Goal: Transaction & Acquisition: Purchase product/service

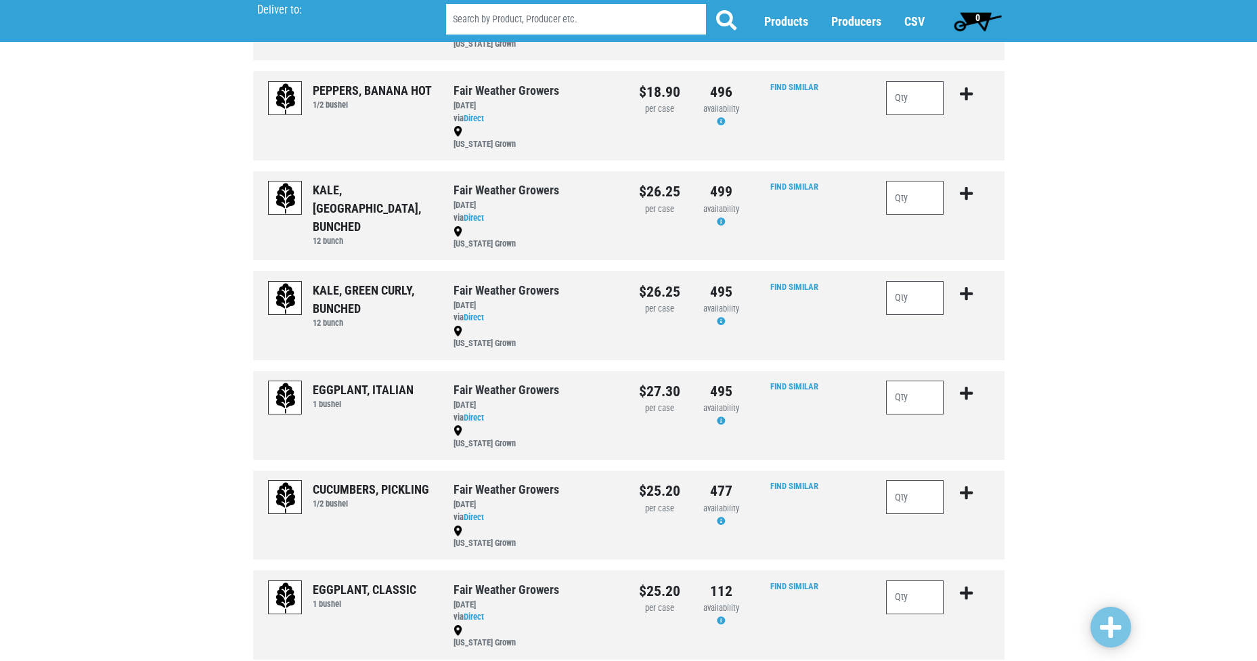
scroll to position [785, 0]
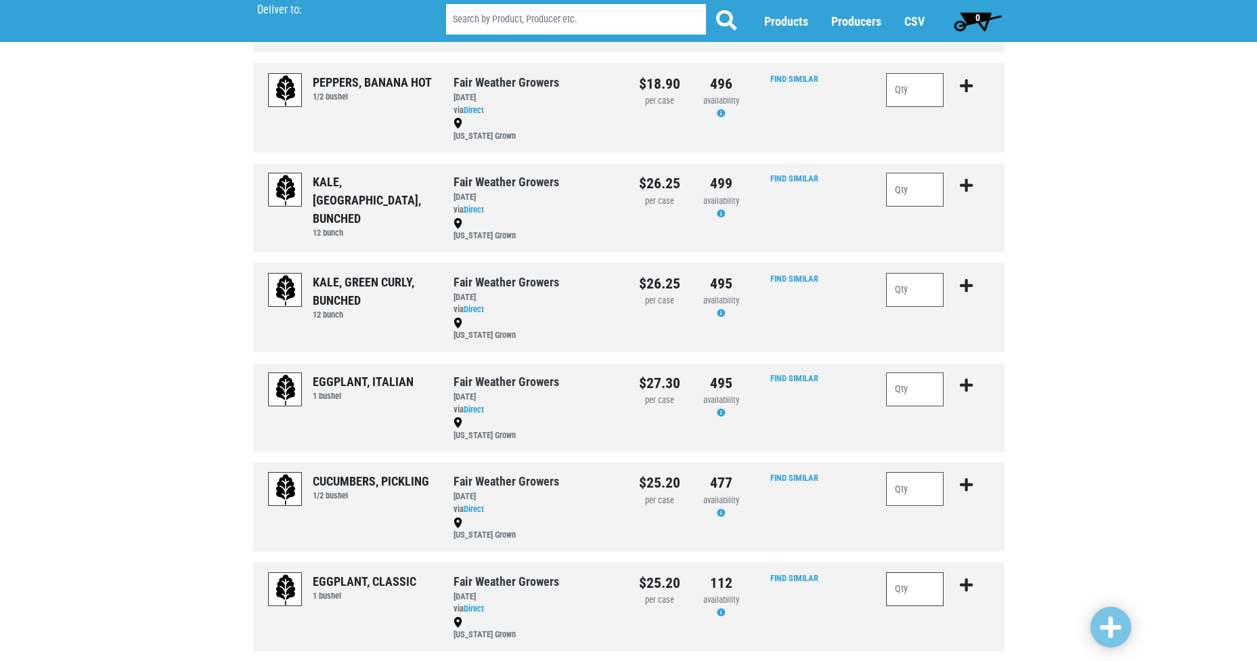
click at [916, 580] on input "number" at bounding box center [915, 589] width 58 height 34
type input "1"
click at [966, 585] on icon "submit" at bounding box center [966, 584] width 13 height 15
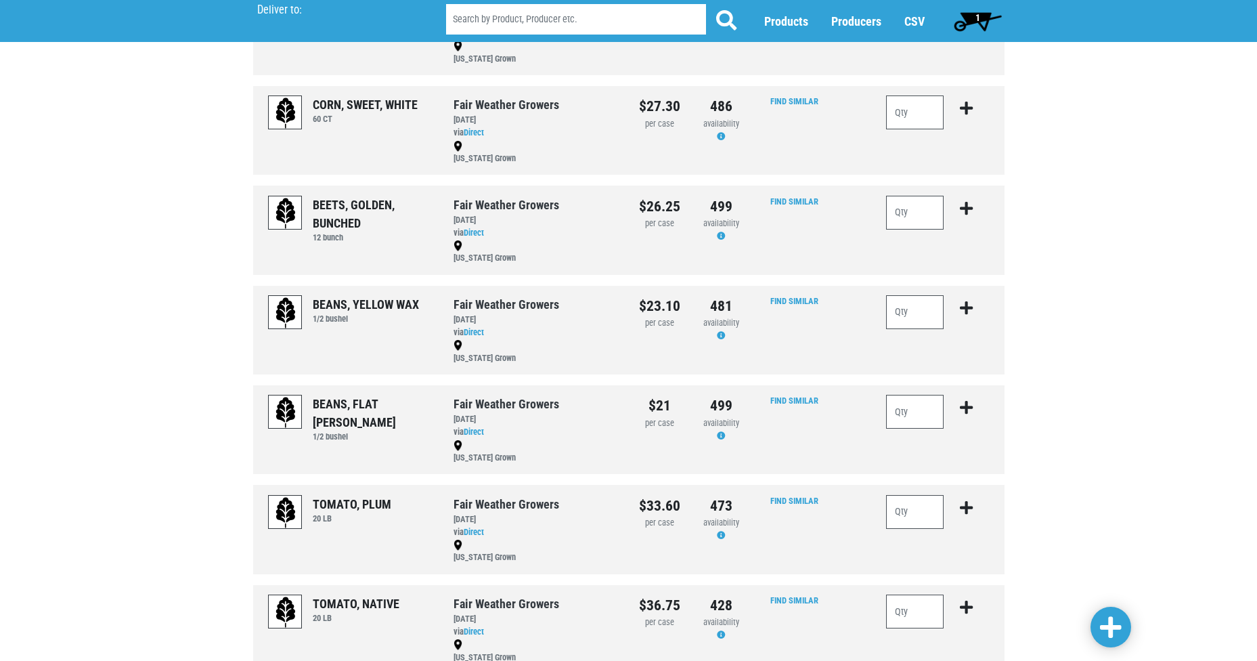
scroll to position [1489, 0]
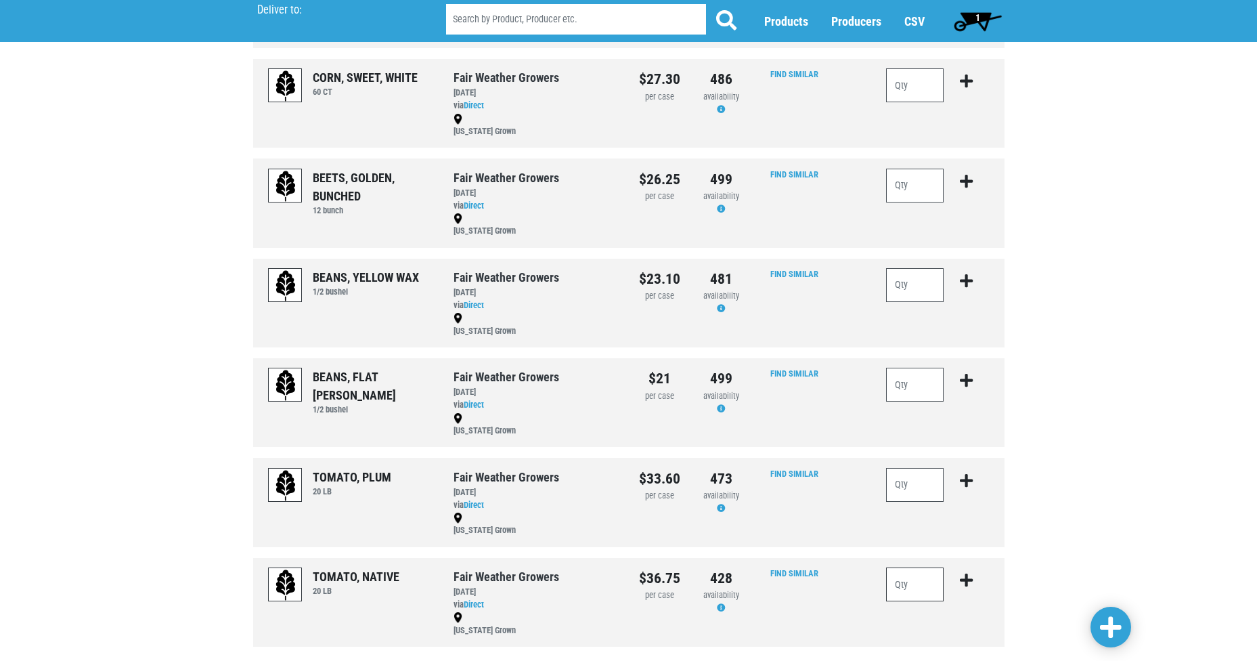
click at [914, 583] on input "number" at bounding box center [915, 584] width 58 height 34
type input "1"
click at [964, 579] on icon "submit" at bounding box center [966, 580] width 13 height 15
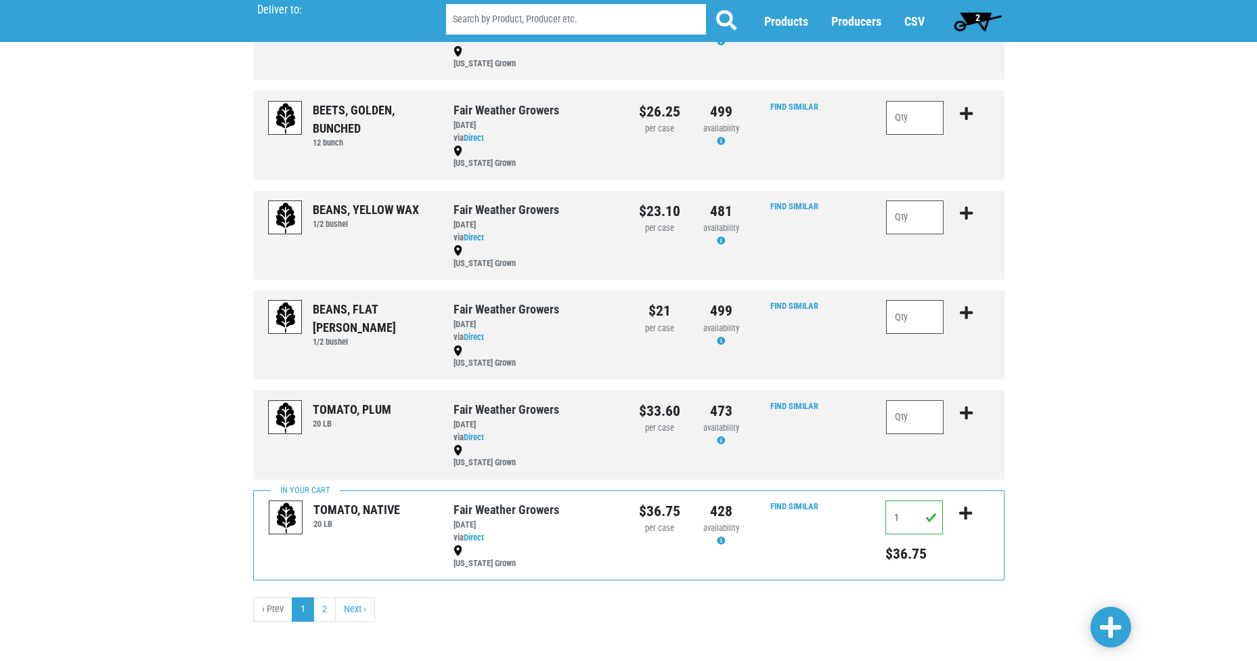
scroll to position [1562, 0]
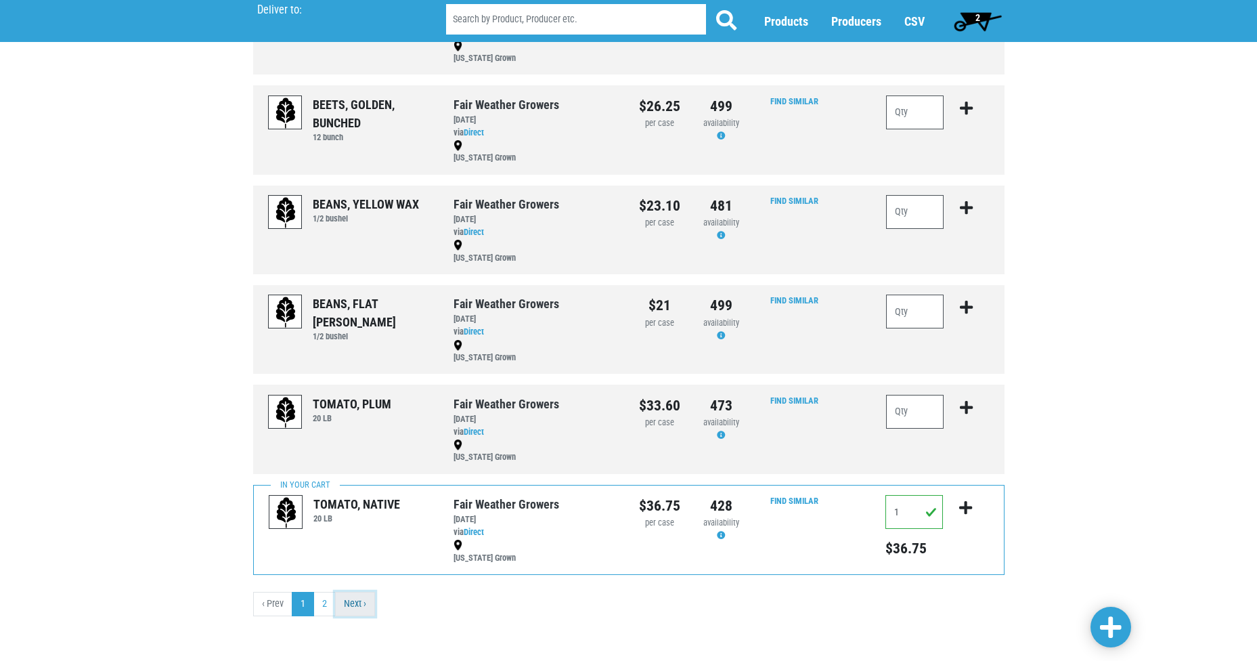
click at [359, 603] on link "Next ›" at bounding box center [355, 604] width 40 height 24
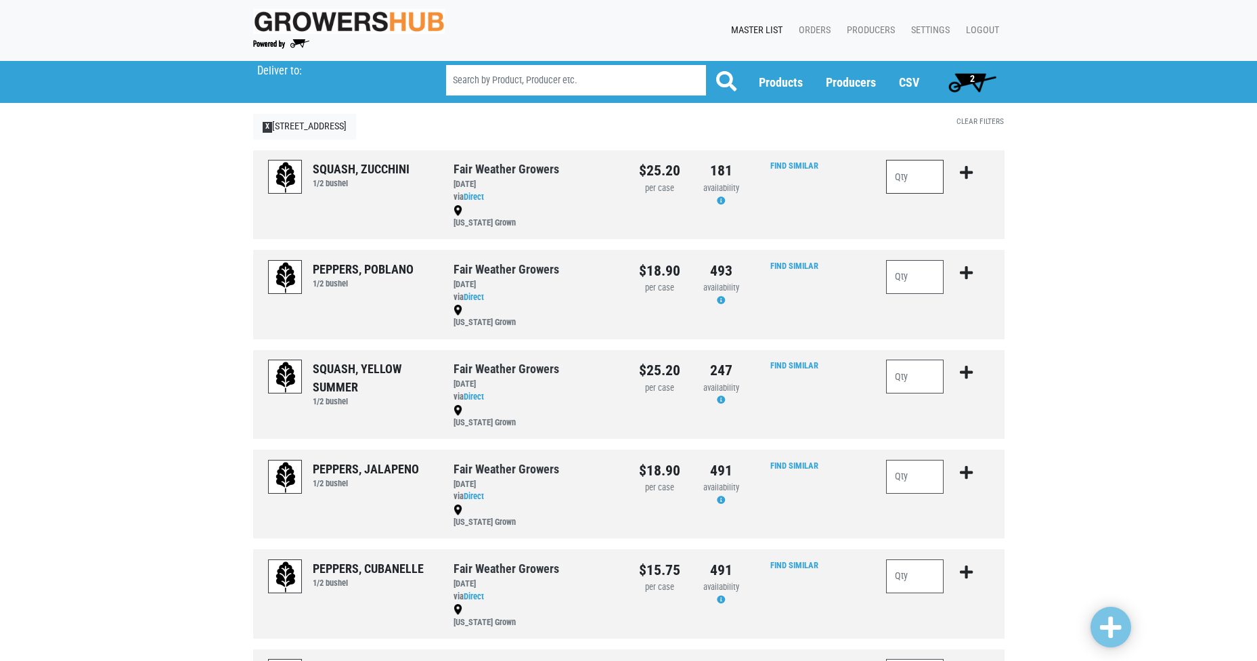
click at [916, 175] on input "number" at bounding box center [915, 177] width 58 height 34
type input "3"
click at [968, 174] on icon "submit" at bounding box center [966, 172] width 13 height 15
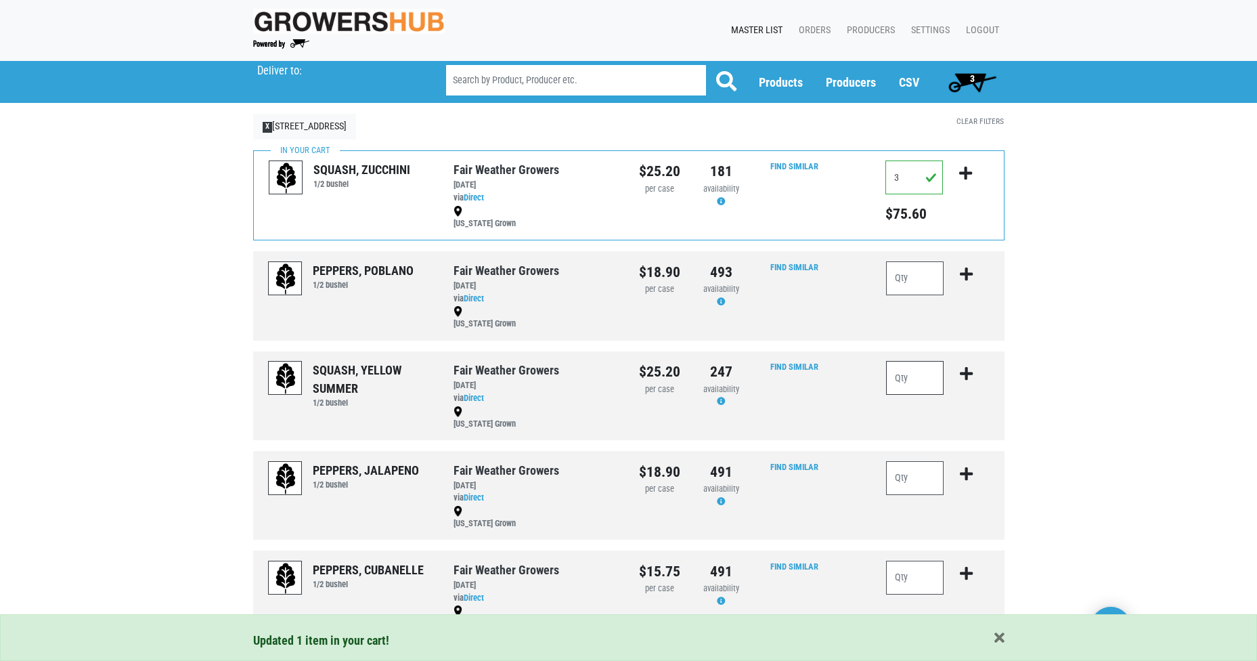
click at [912, 378] on input "number" at bounding box center [915, 378] width 58 height 34
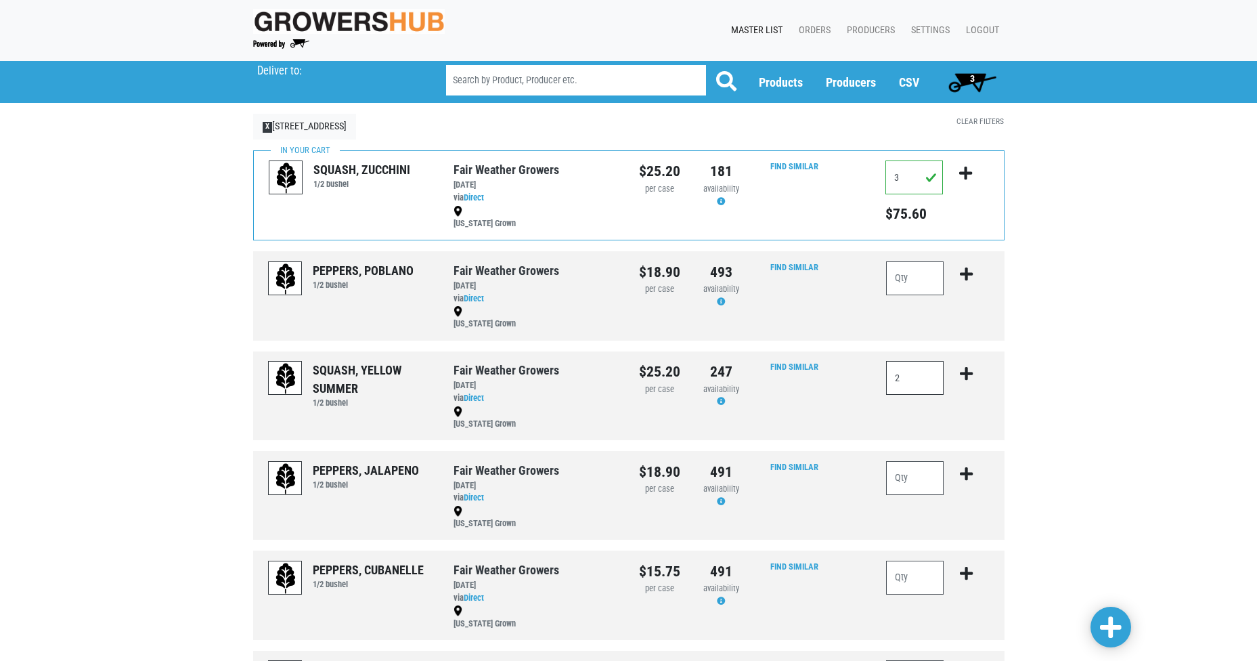
type input "2"
click at [968, 372] on icon "submit" at bounding box center [966, 373] width 13 height 15
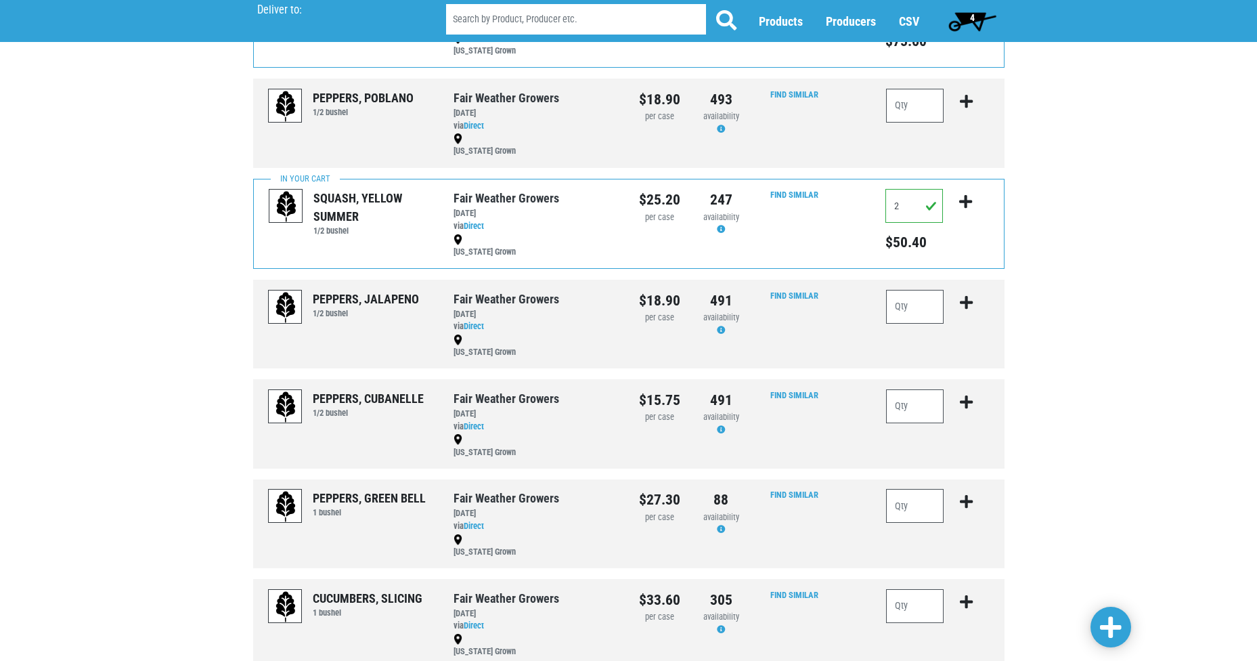
scroll to position [274, 0]
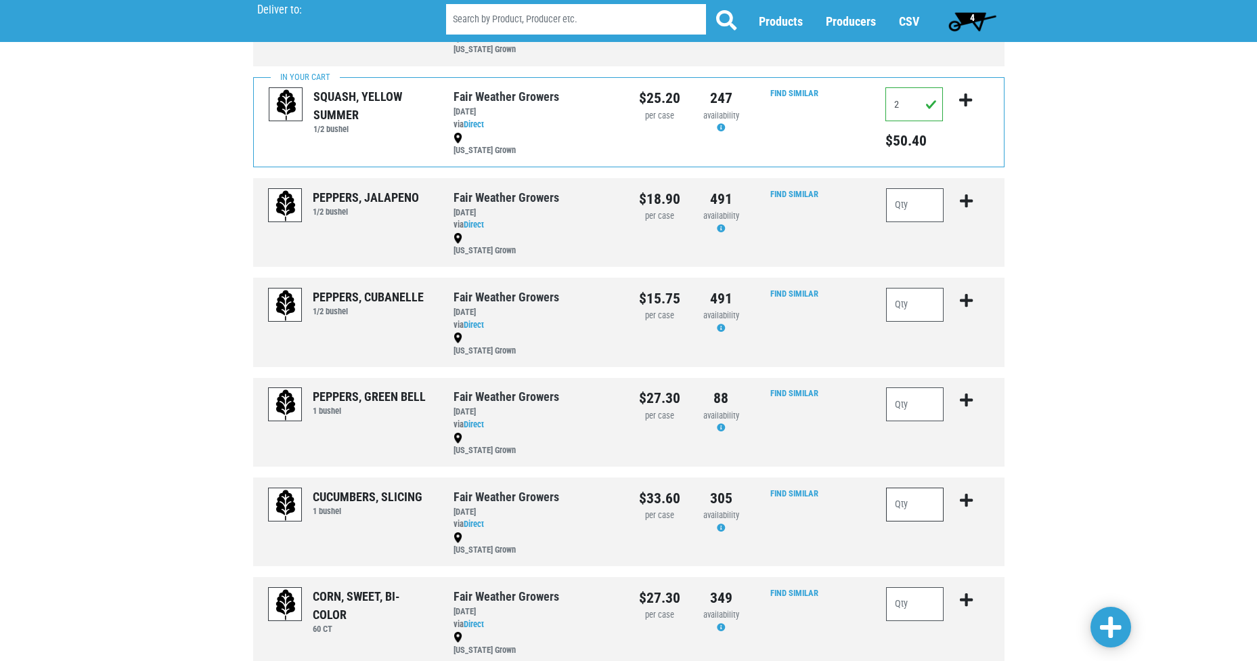
click at [906, 510] on input "number" at bounding box center [915, 504] width 58 height 34
type input "1"
click at [964, 506] on icon "submit" at bounding box center [966, 500] width 13 height 15
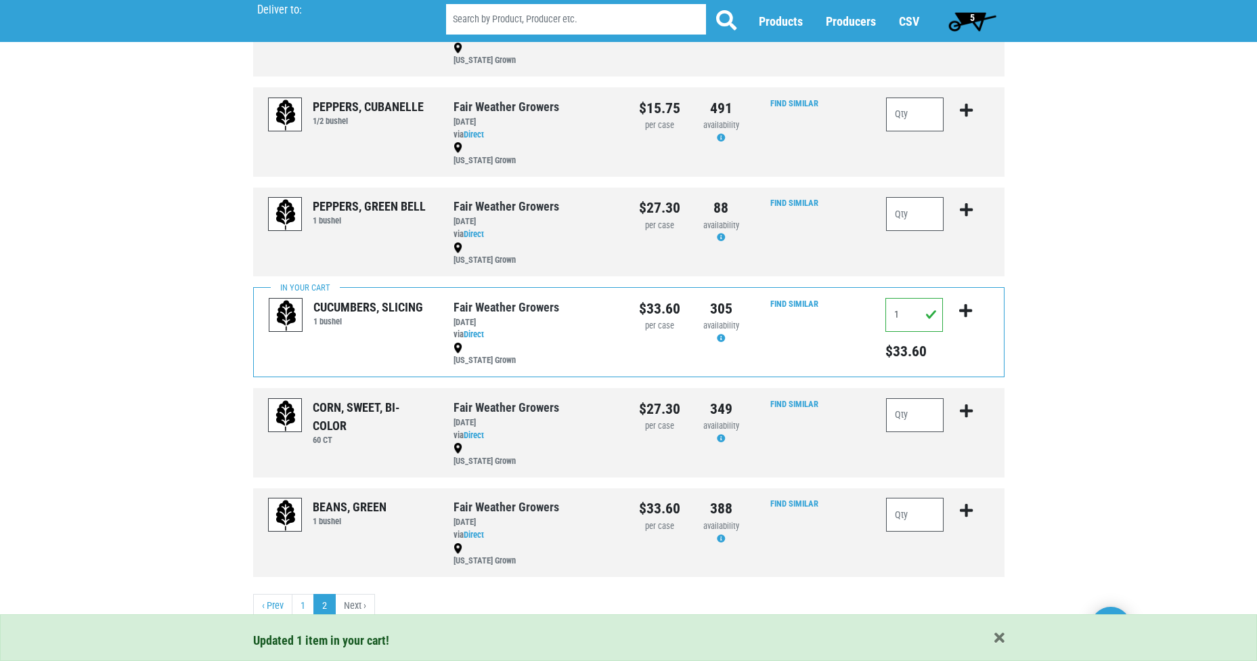
scroll to position [466, 0]
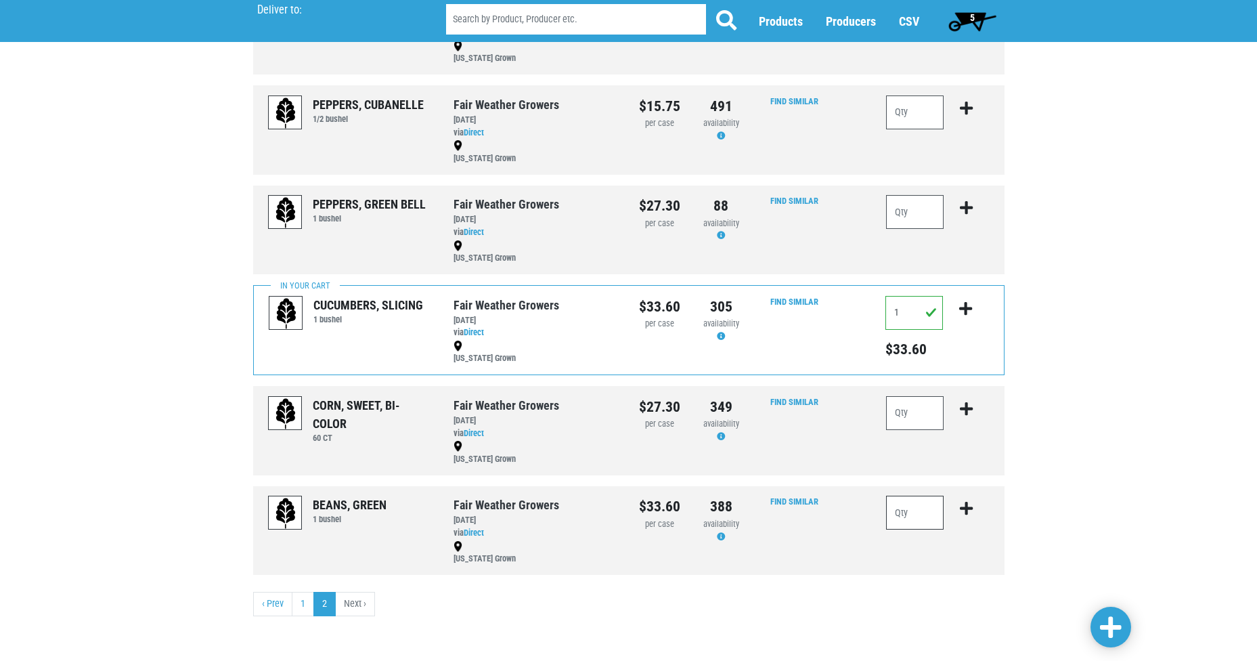
click at [914, 510] on input "number" at bounding box center [915, 512] width 58 height 34
type input "1"
click at [960, 511] on icon "submit" at bounding box center [966, 508] width 13 height 15
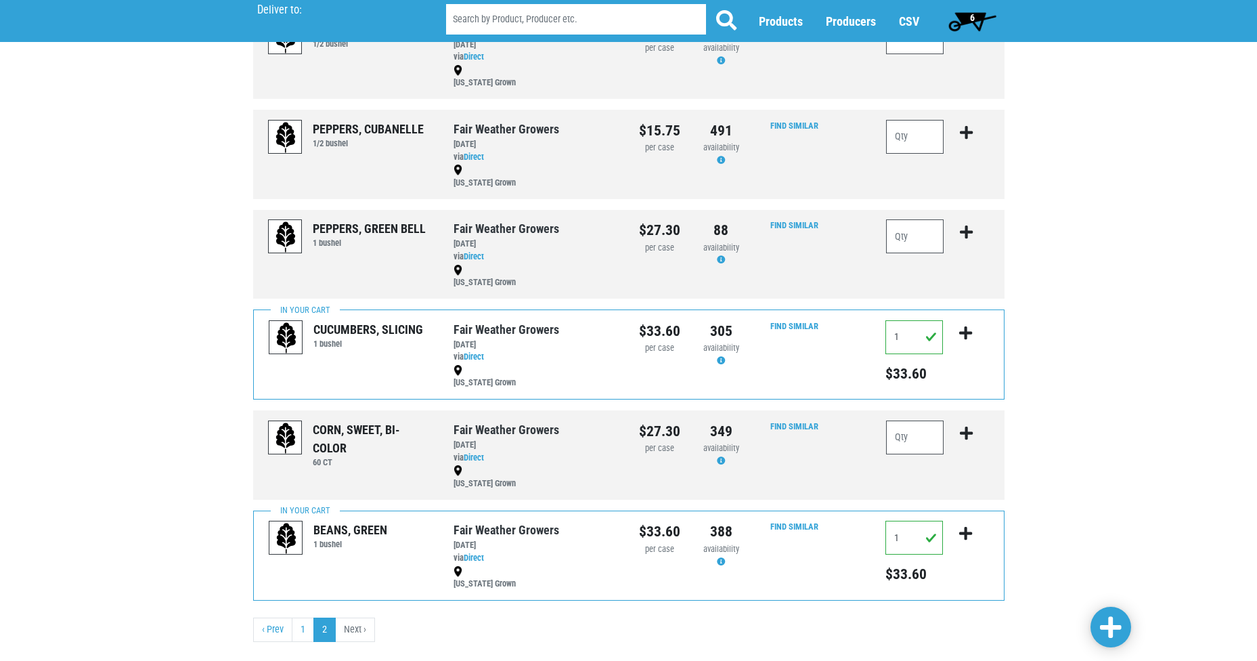
scroll to position [468, 0]
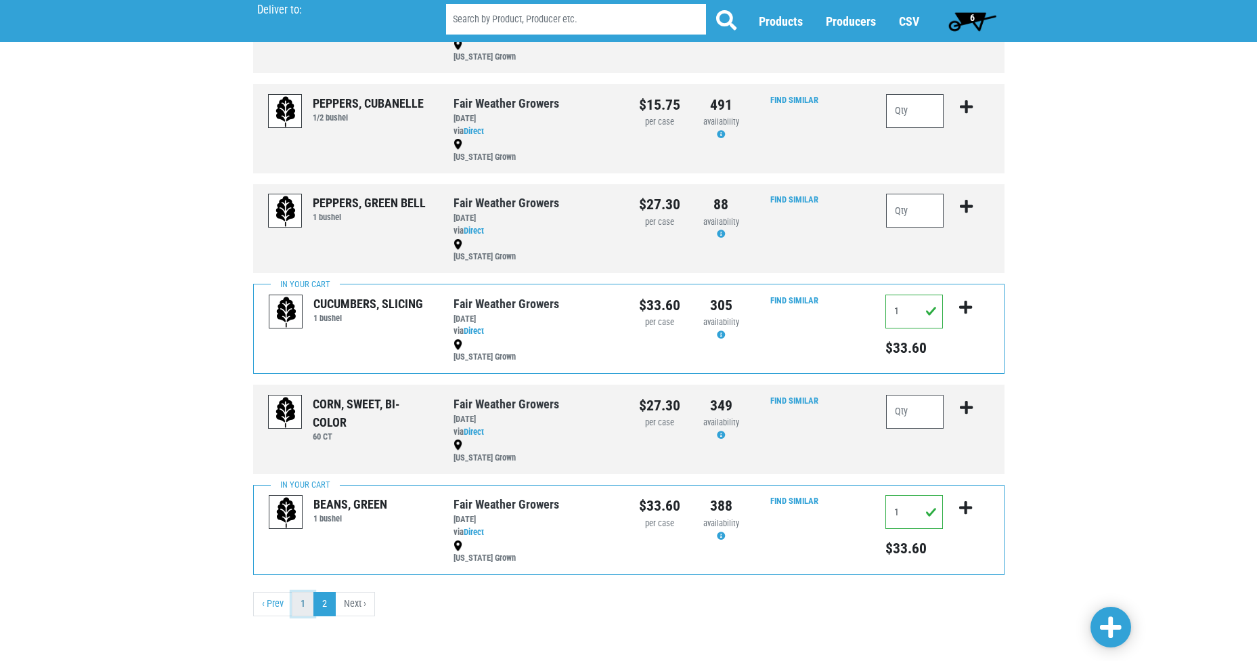
click at [303, 604] on link "1" at bounding box center [303, 604] width 22 height 24
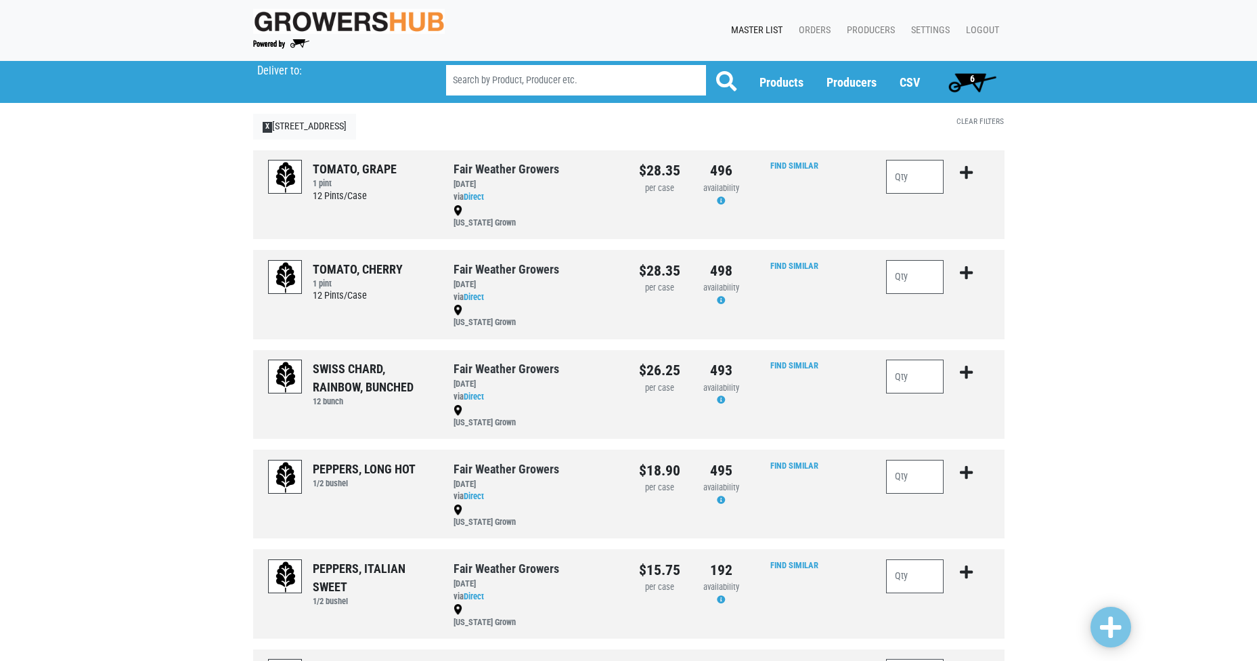
click at [970, 80] on span "6" at bounding box center [972, 78] width 5 height 11
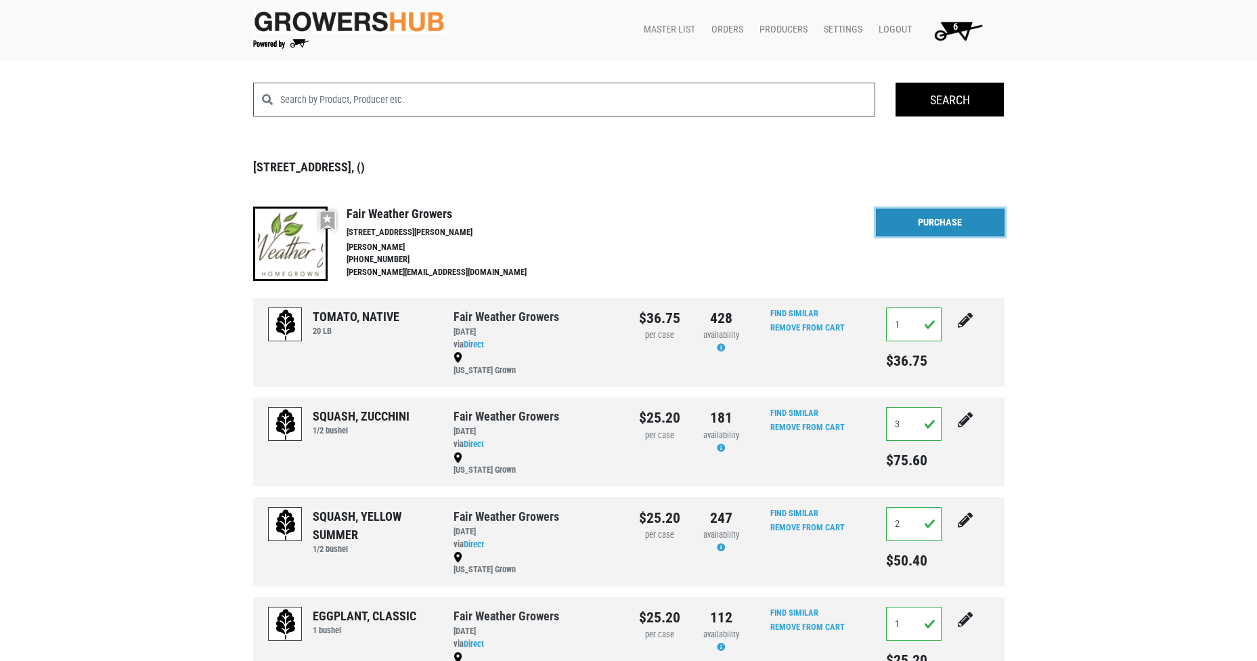
click at [925, 215] on link "Purchase" at bounding box center [940, 222] width 129 height 28
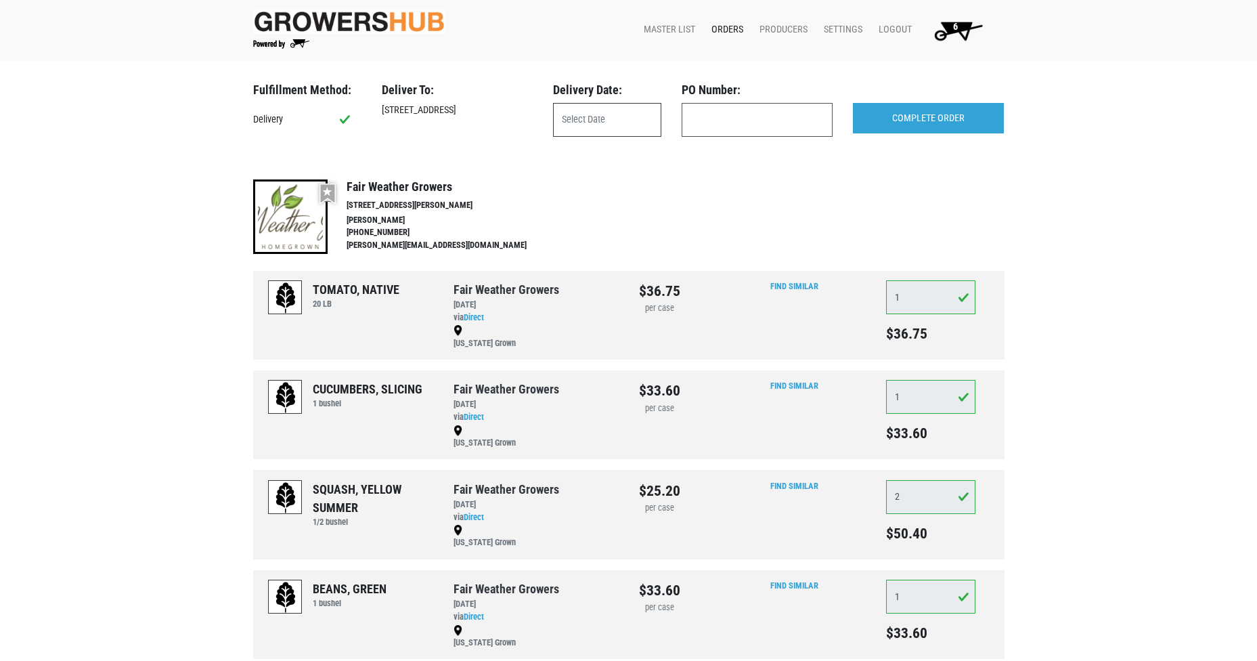
click at [607, 123] on input "text" at bounding box center [607, 120] width 108 height 34
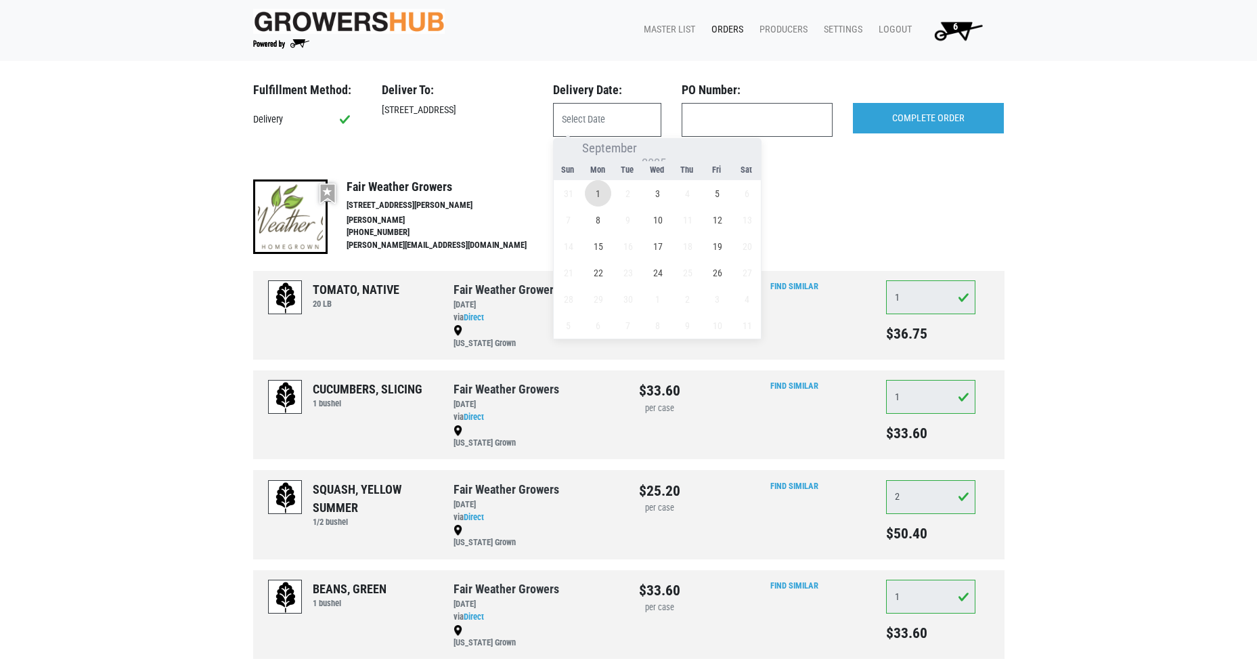
click at [596, 195] on span "1" at bounding box center [598, 193] width 26 height 26
type input "[DATE]"
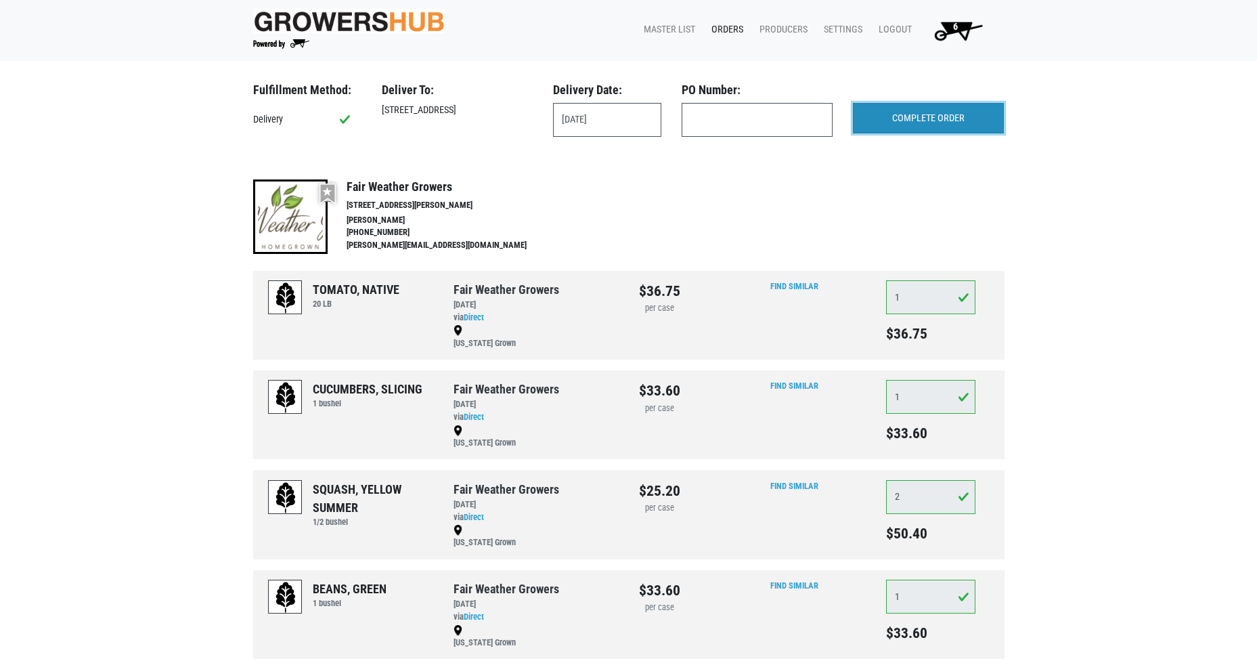
click at [927, 114] on input "COMPLETE ORDER" at bounding box center [928, 118] width 151 height 31
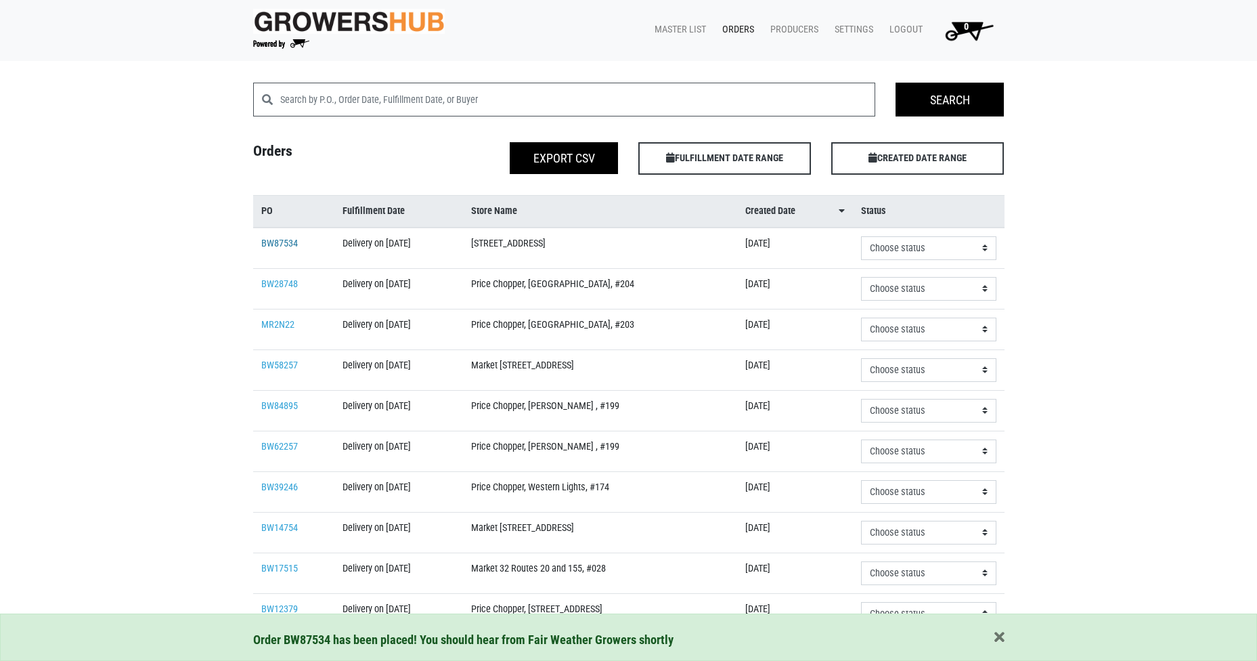
click at [271, 245] on link "BW87534" at bounding box center [279, 244] width 37 height 12
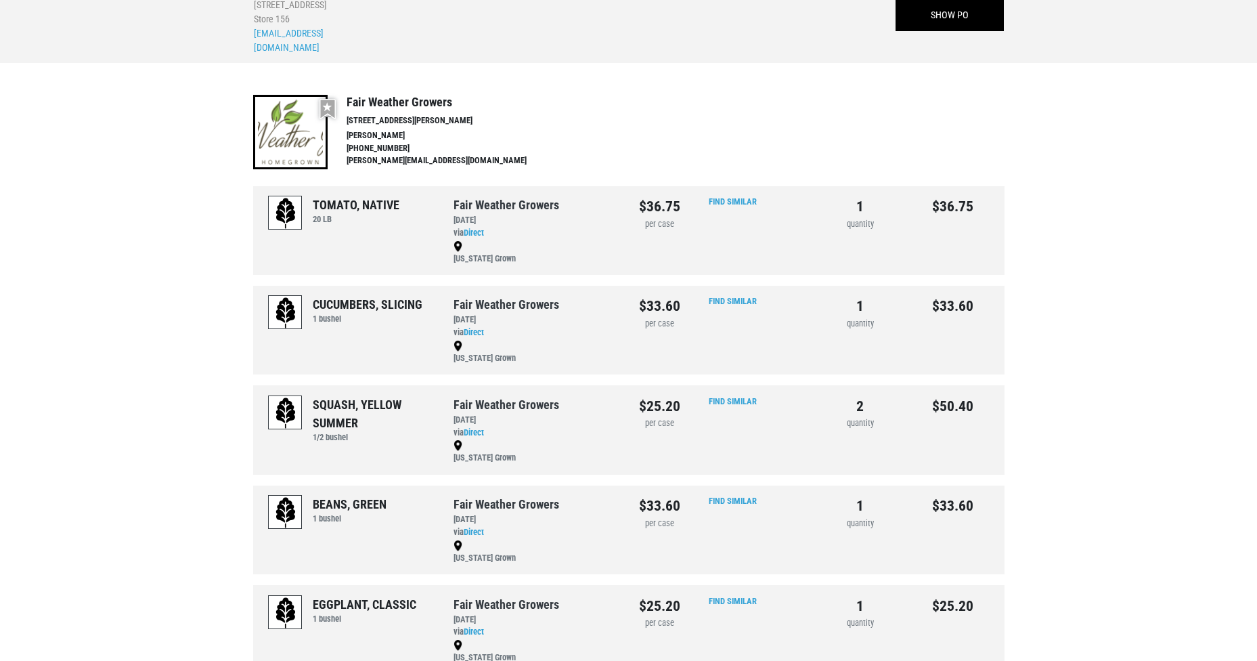
scroll to position [131, 0]
